Goal: Information Seeking & Learning: Learn about a topic

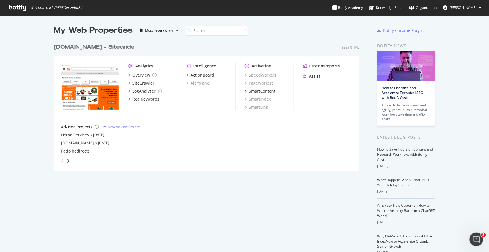
click at [98, 47] on div "[DOMAIN_NAME] - Sitewide" at bounding box center [94, 47] width 81 height 8
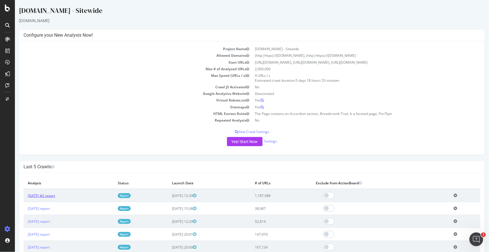
click at [51, 196] on link "[DATE] #2 report" at bounding box center [41, 195] width 27 height 5
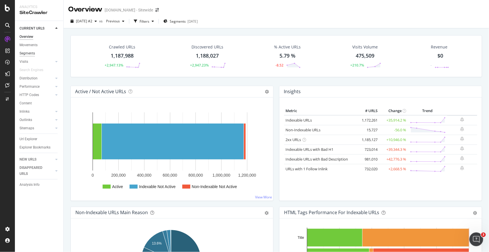
click at [32, 53] on div "Segments" at bounding box center [27, 53] width 15 height 6
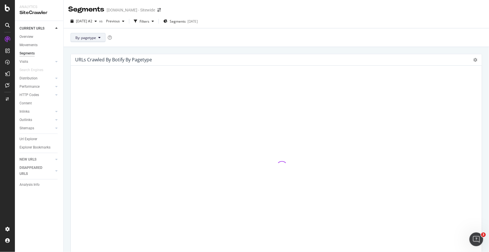
click at [100, 40] on button "By: pagetype" at bounding box center [88, 37] width 35 height 9
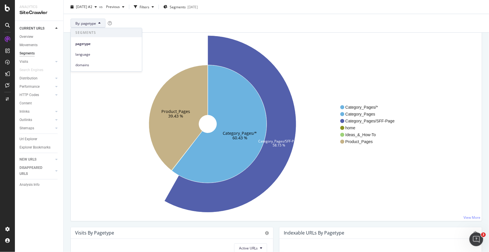
scroll to position [26, 0]
